Goal: Find specific page/section: Find specific page/section

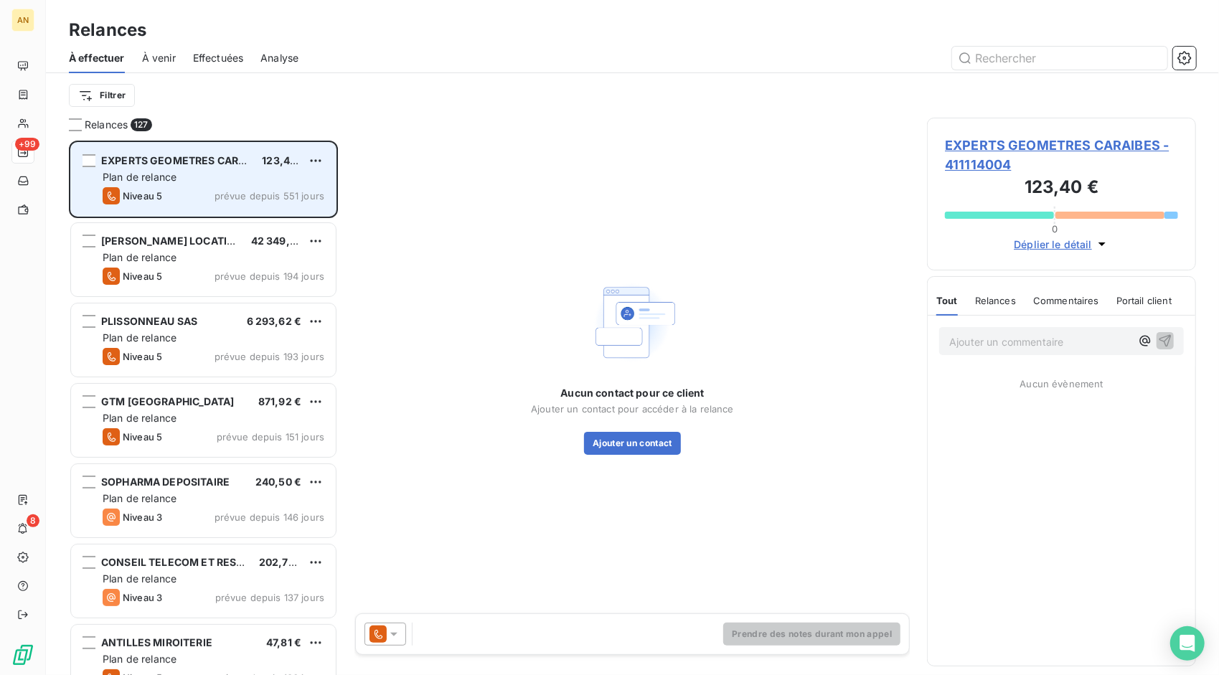
scroll to position [524, 258]
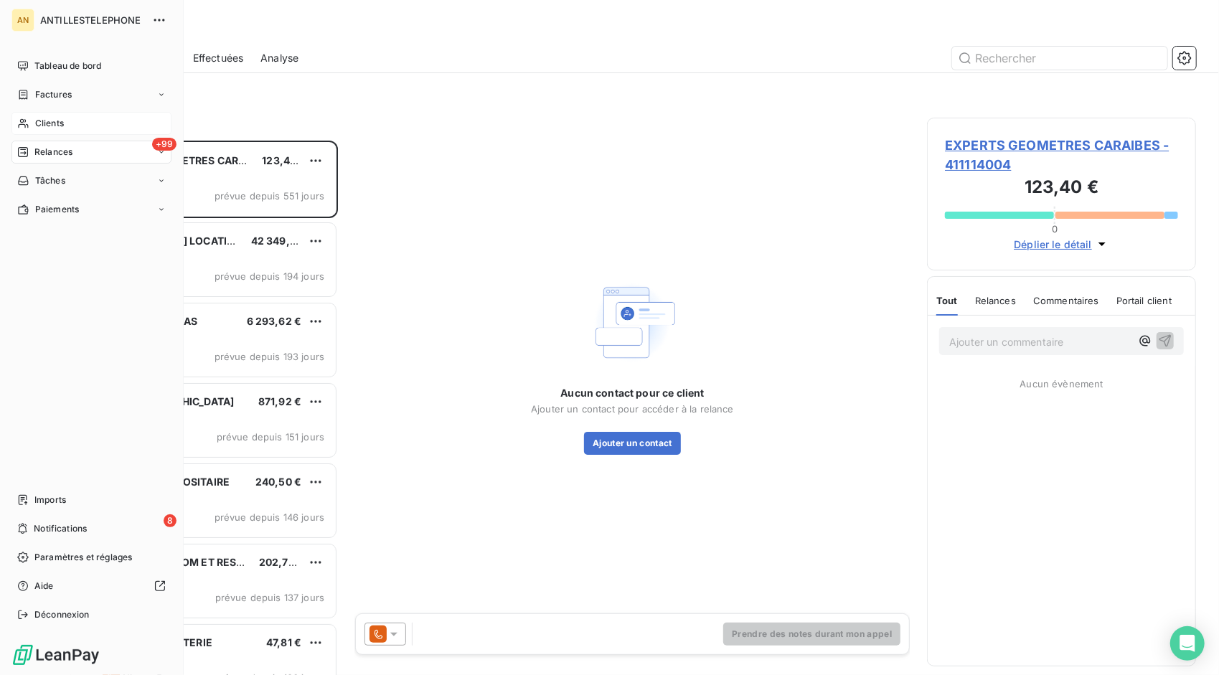
click at [44, 118] on span "Clients" at bounding box center [49, 123] width 29 height 13
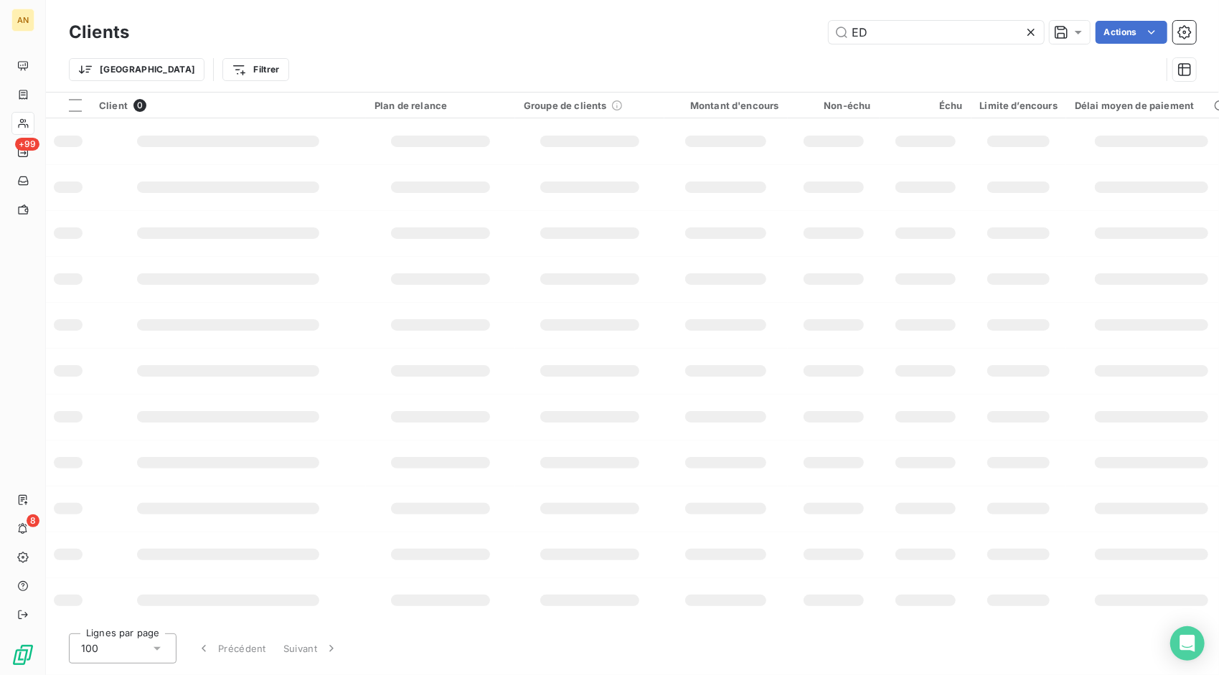
type input "E"
type input "C"
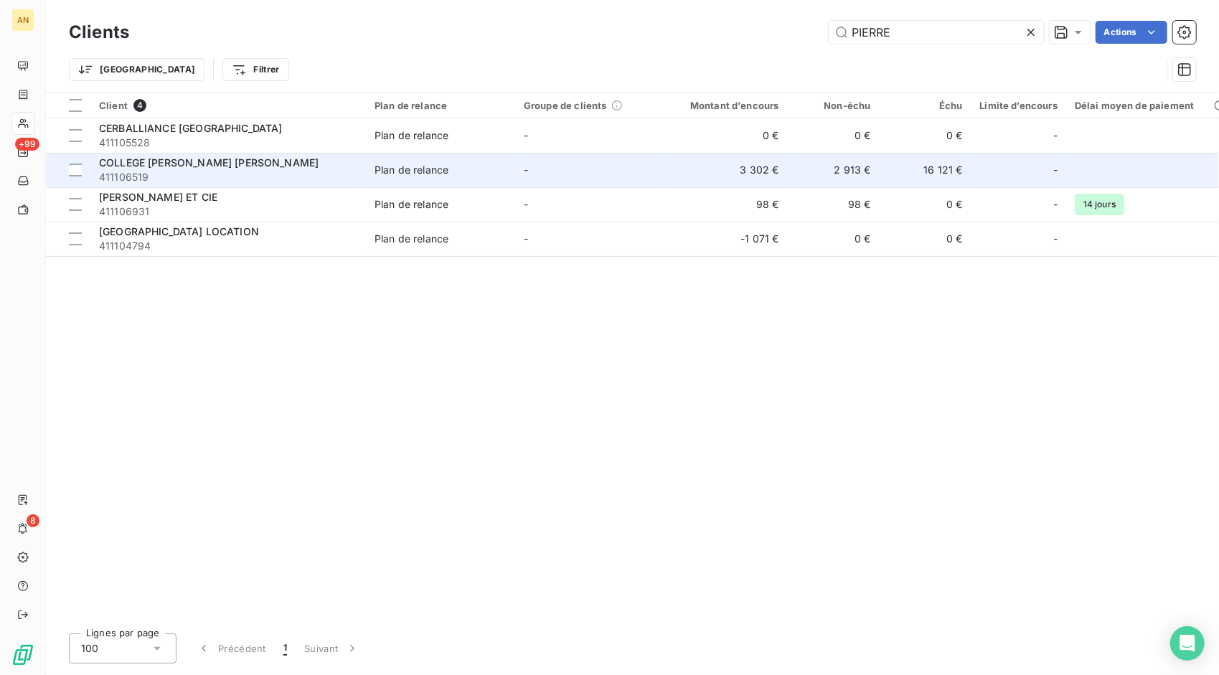
type input "PIERRE"
click at [194, 171] on span "411106519" at bounding box center [228, 177] width 258 height 14
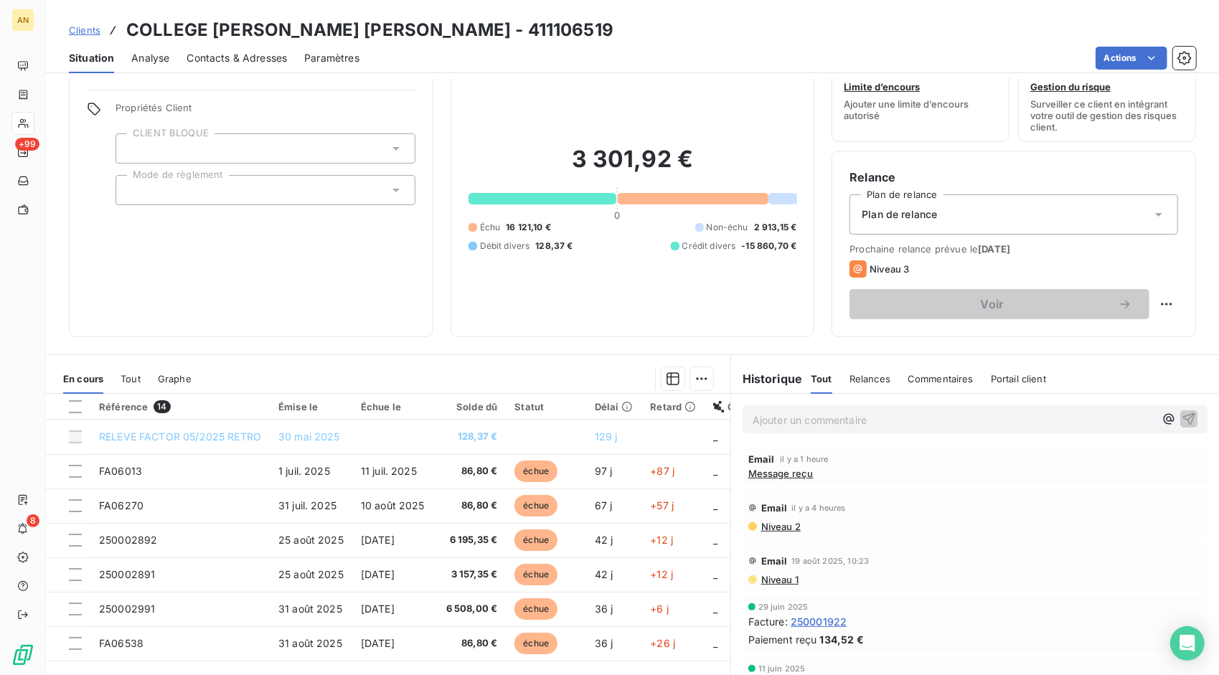
scroll to position [81, 0]
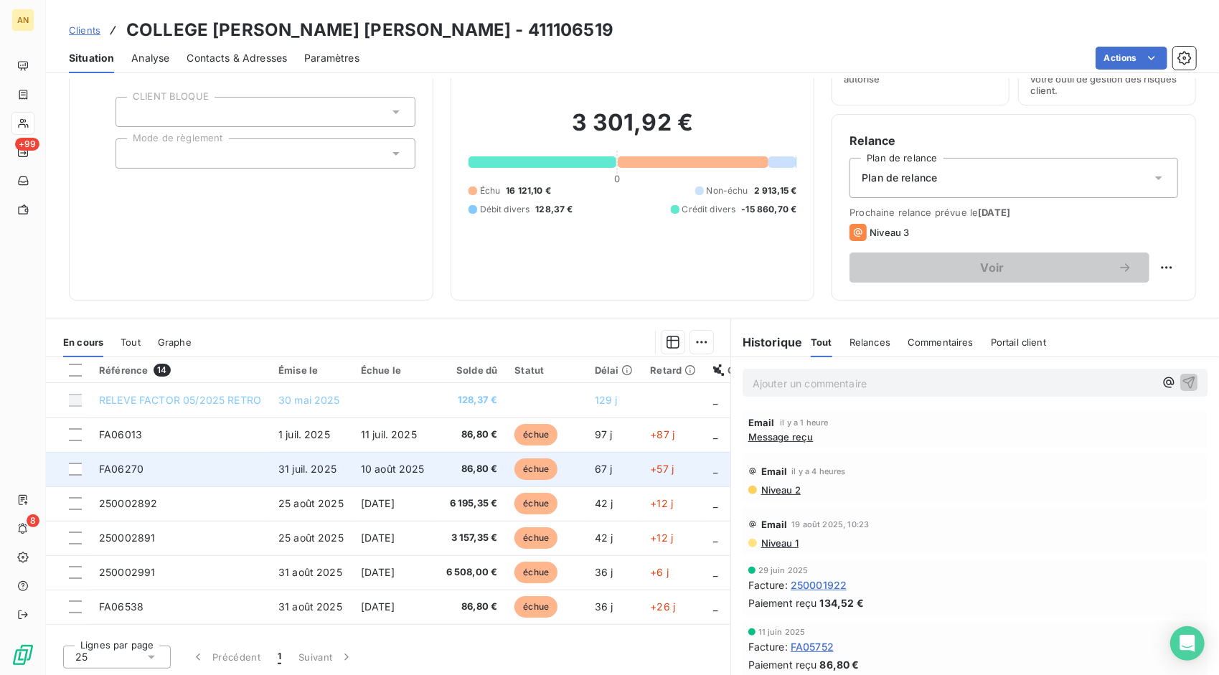
click at [113, 472] on span "FA06270" at bounding box center [121, 469] width 44 height 12
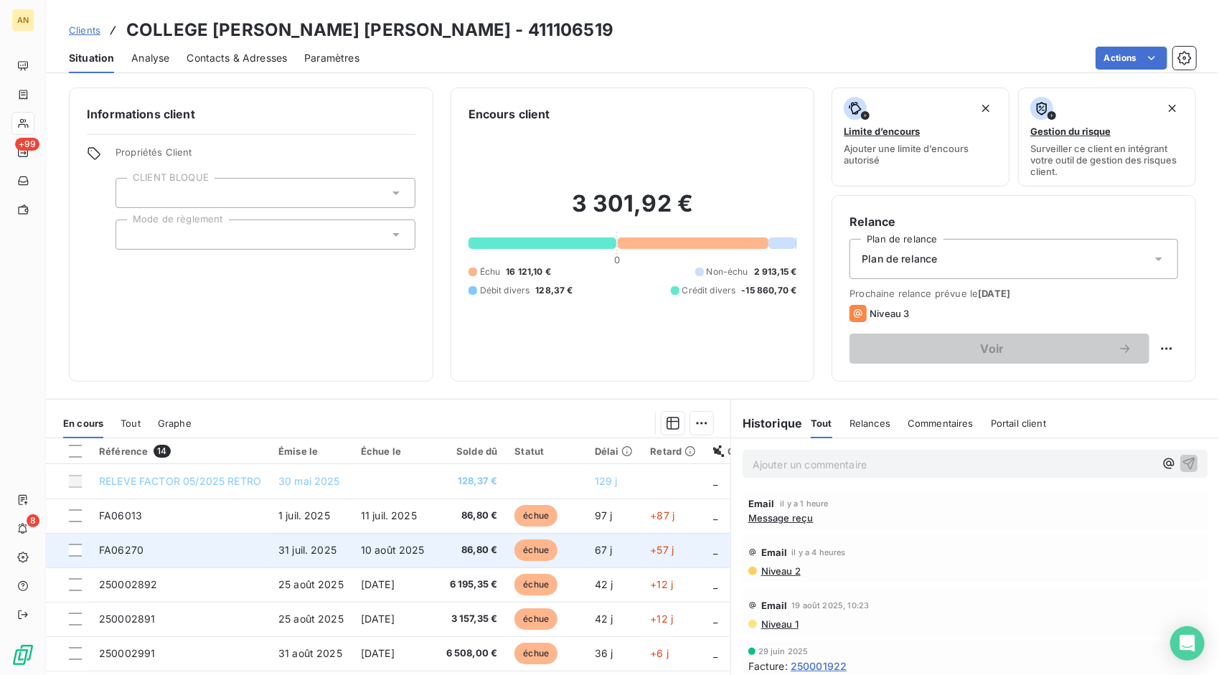
click at [119, 536] on td "FA06270" at bounding box center [179, 550] width 179 height 34
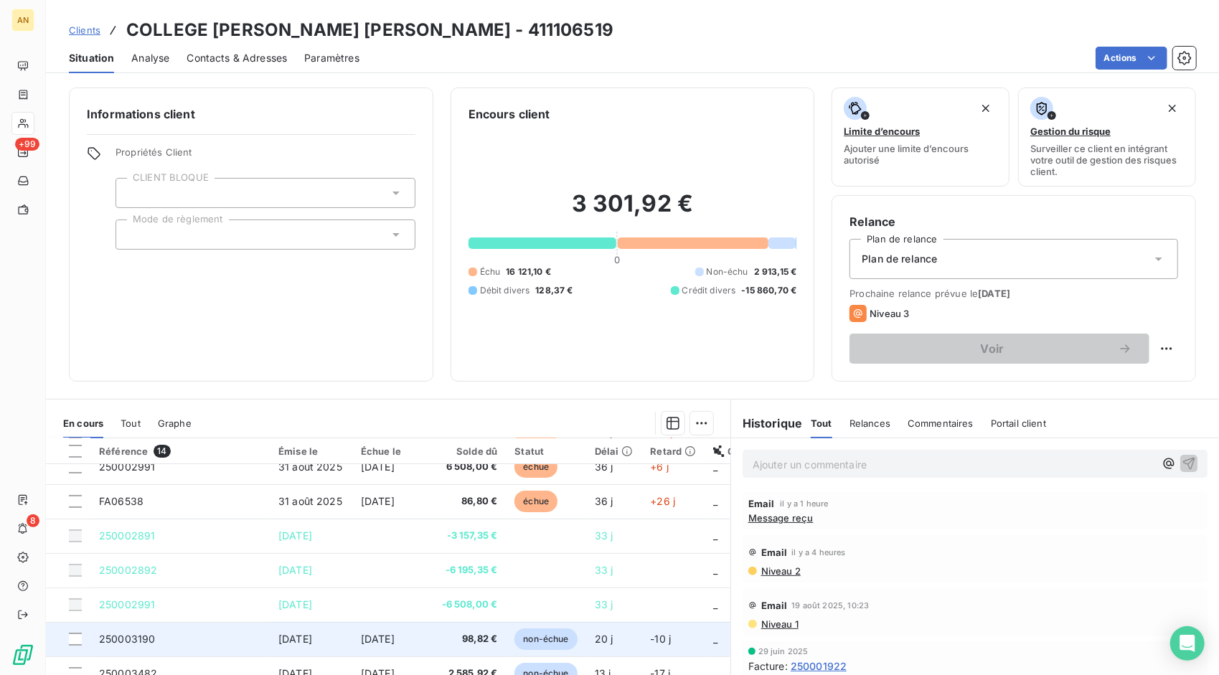
scroll to position [166, 0]
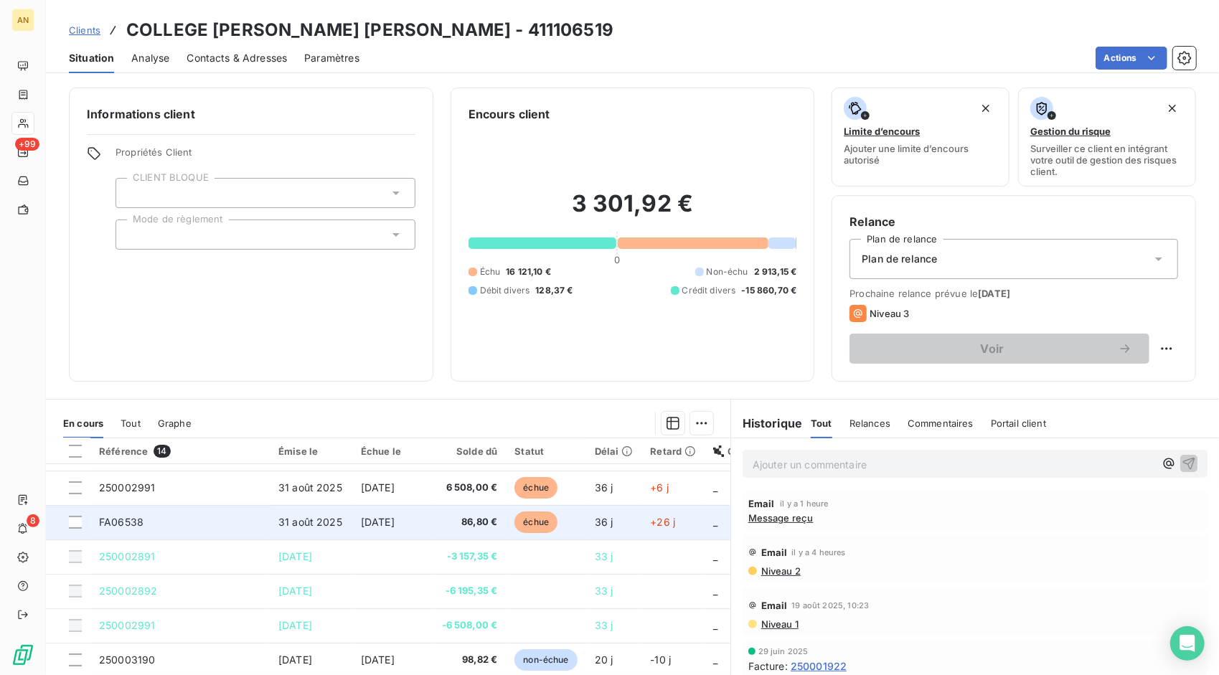
click at [115, 516] on span "FA06538" at bounding box center [121, 522] width 44 height 12
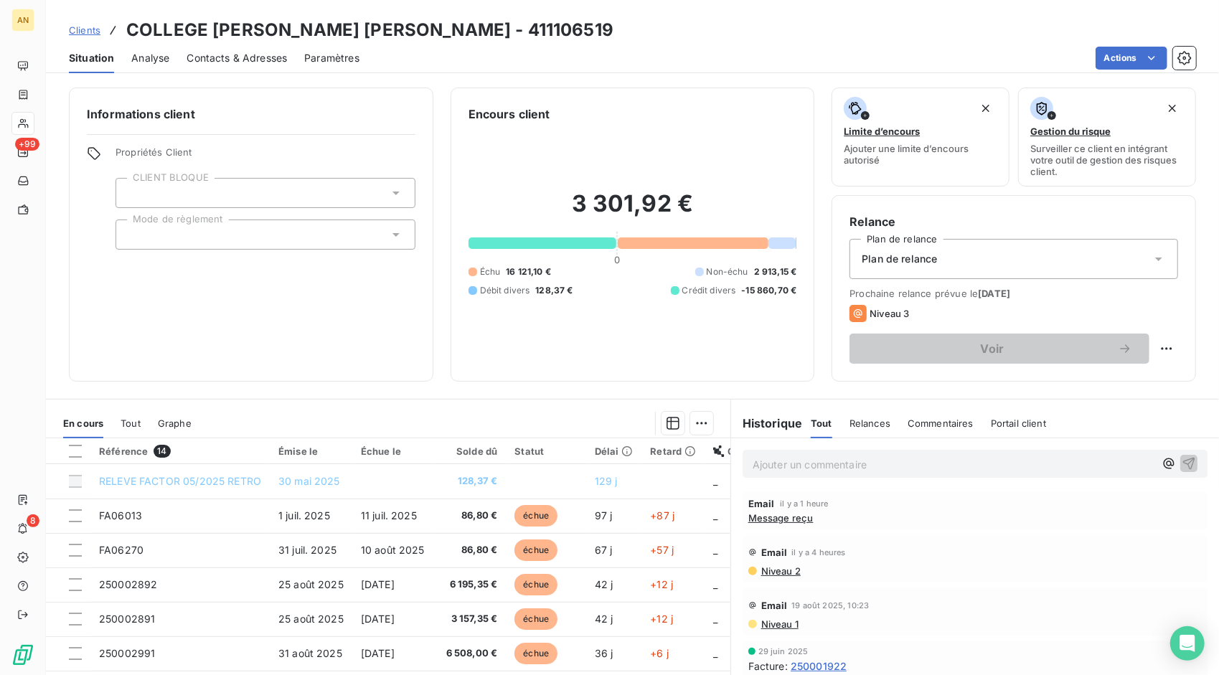
click at [739, 387] on div "Informations client Propriétés Client CLIENT BLOQUE Mode de règlement Encours c…" at bounding box center [632, 377] width 1173 height 596
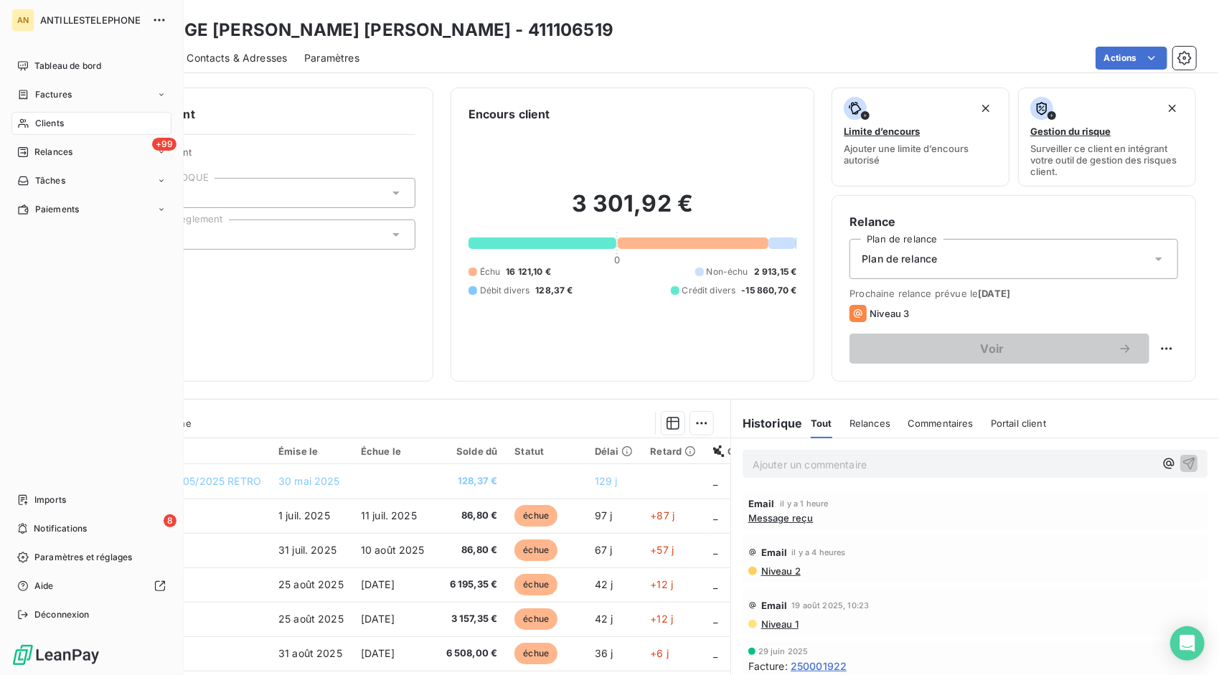
click at [45, 120] on span "Clients" at bounding box center [49, 123] width 29 height 13
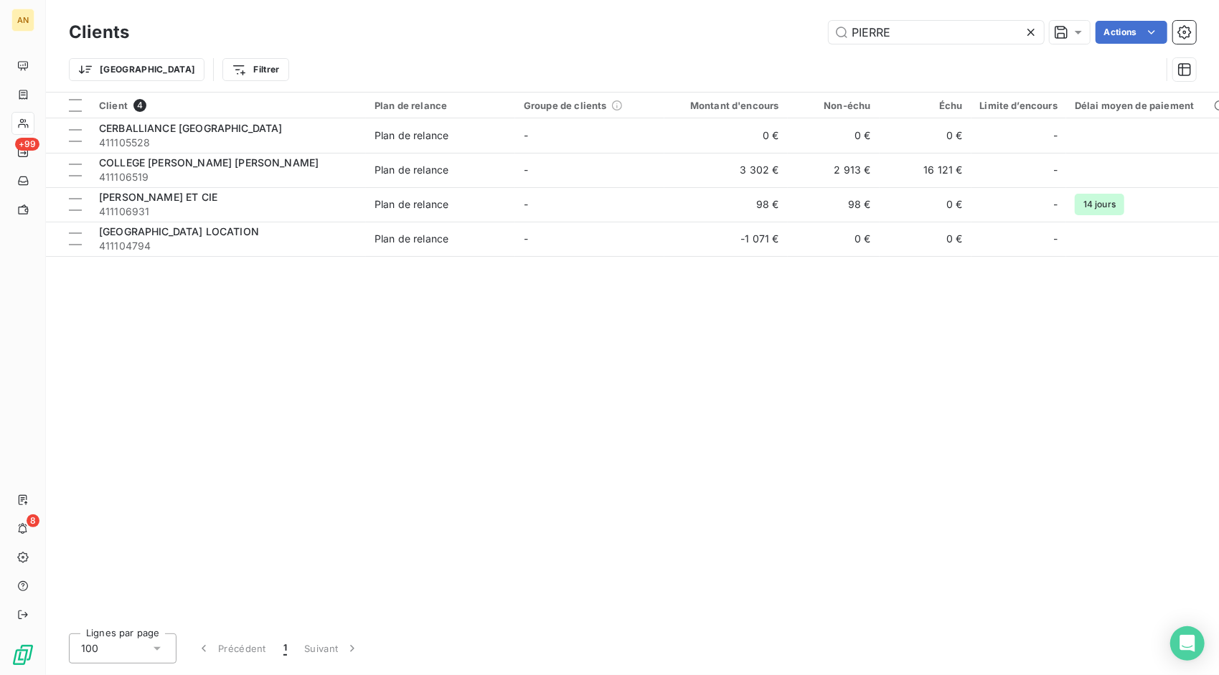
drag, startPoint x: 886, startPoint y: 26, endPoint x: 647, endPoint y: 29, distance: 239.6
click at [645, 29] on div "PIERRE Actions" at bounding box center [670, 32] width 1049 height 23
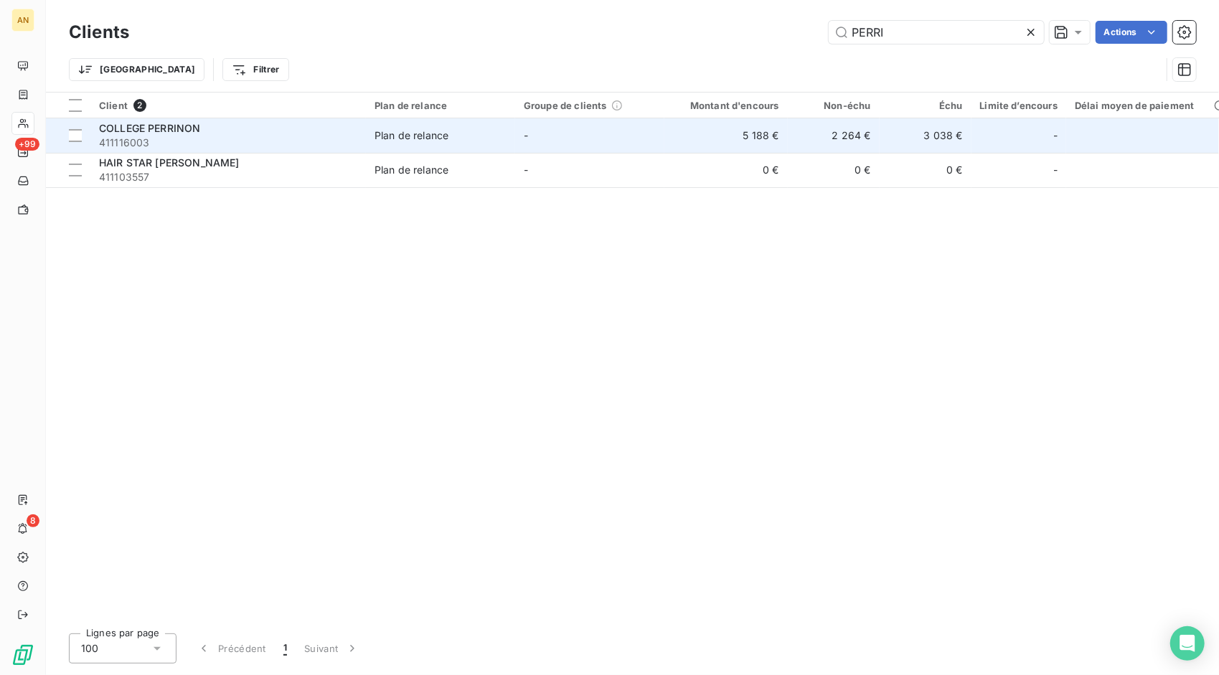
type input "PERRI"
click at [257, 125] on div "COLLEGE PERRINON" at bounding box center [228, 128] width 258 height 14
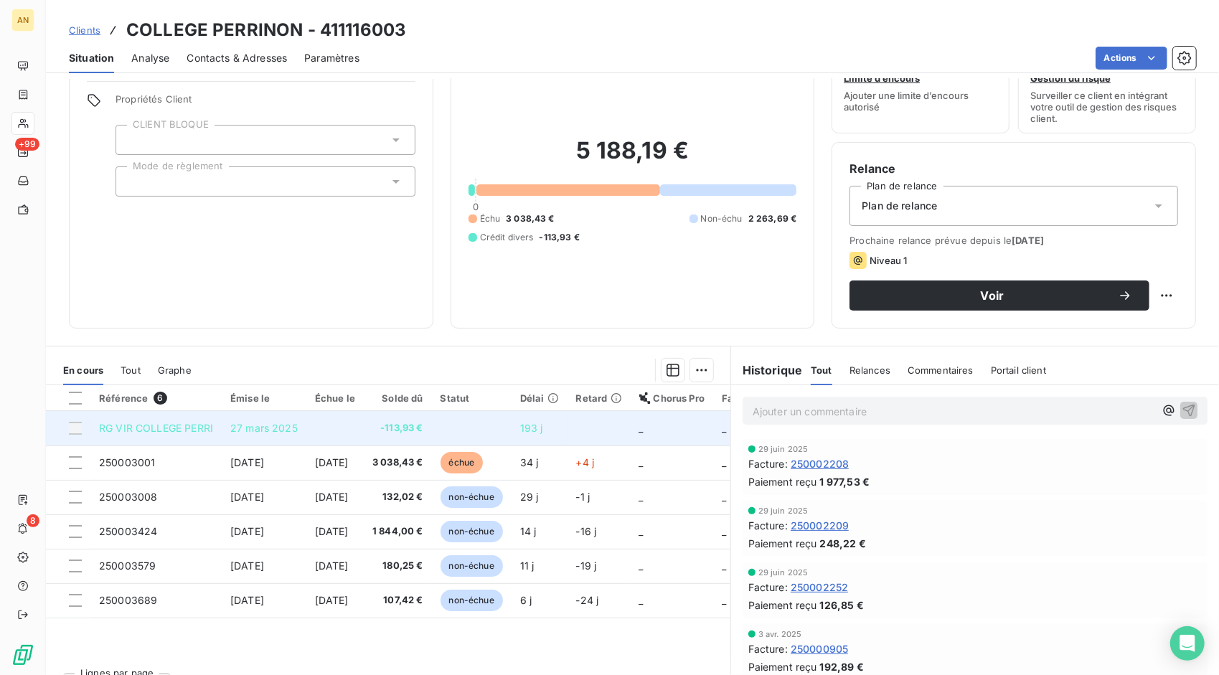
scroll to position [72, 0]
